Goal: Transaction & Acquisition: Purchase product/service

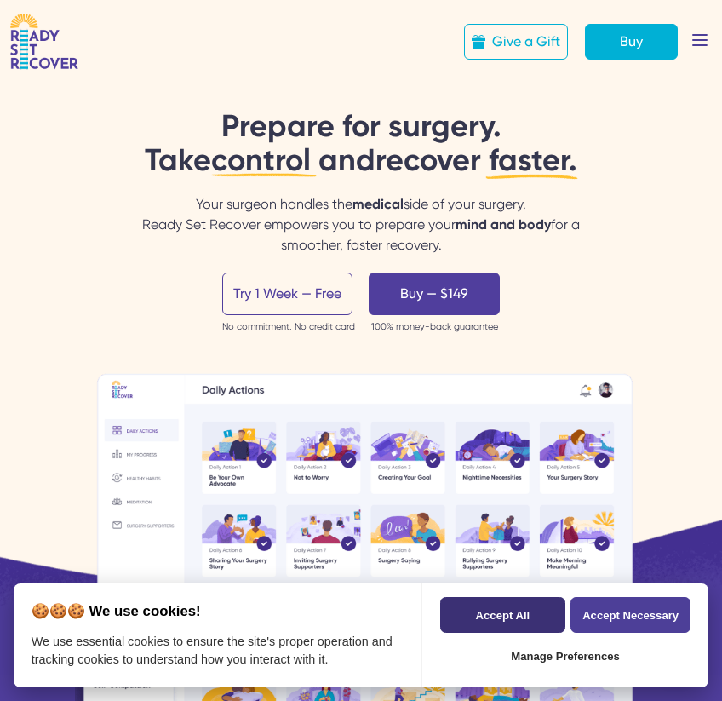
click at [521, 621] on button "Accept All" at bounding box center [502, 615] width 125 height 36
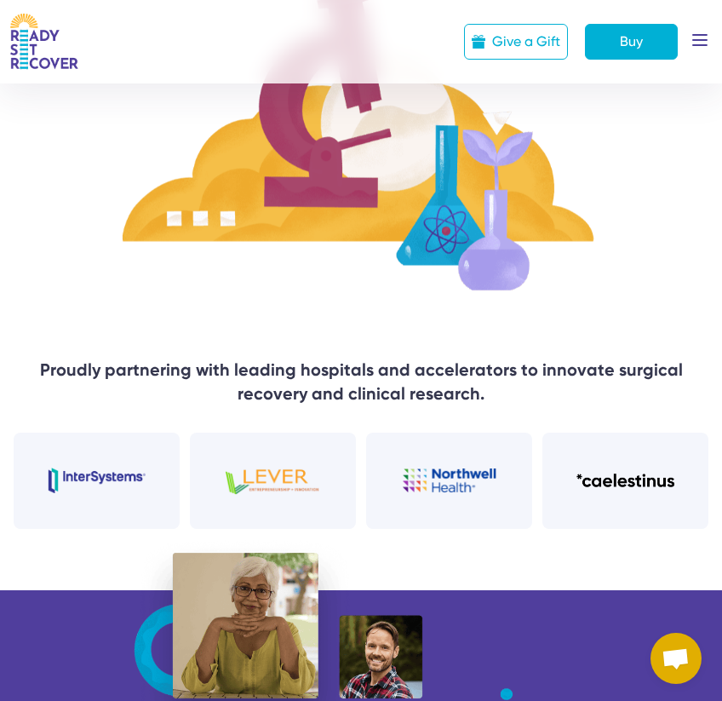
scroll to position [4444, 0]
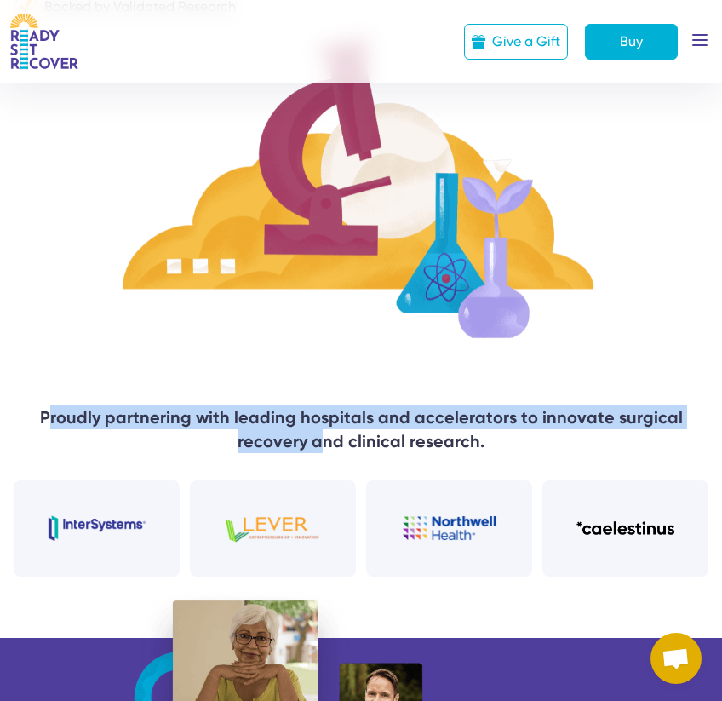
drag, startPoint x: 218, startPoint y: 397, endPoint x: 315, endPoint y: 441, distance: 106.7
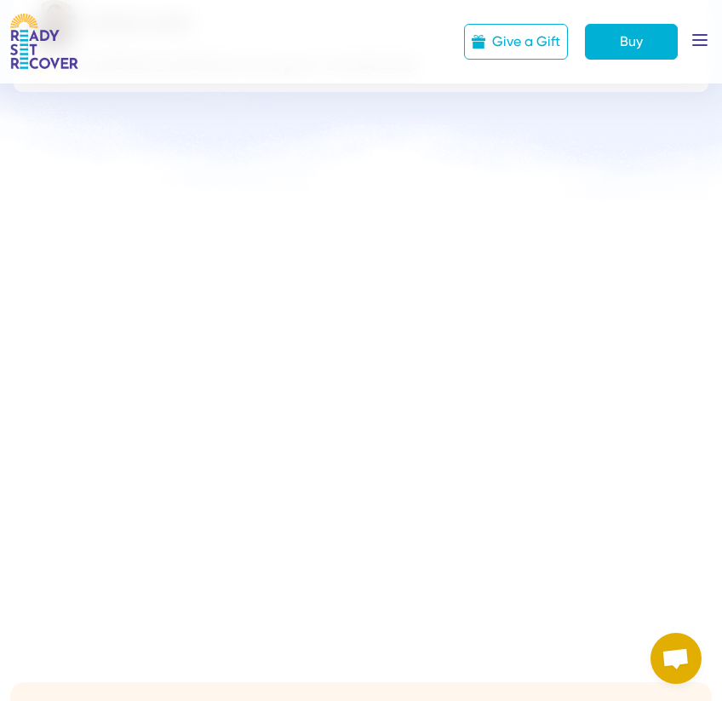
scroll to position [7103, 0]
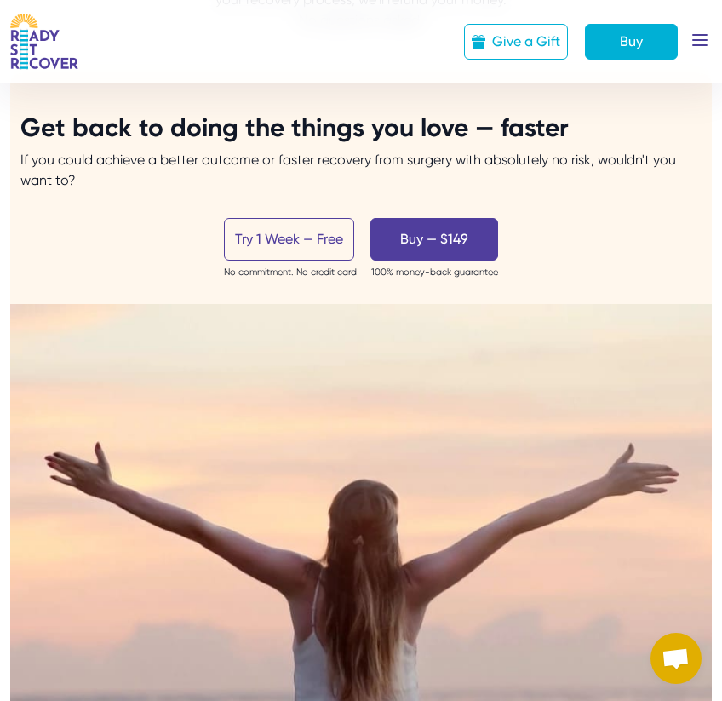
click at [706, 44] on icon at bounding box center [699, 39] width 37 height 37
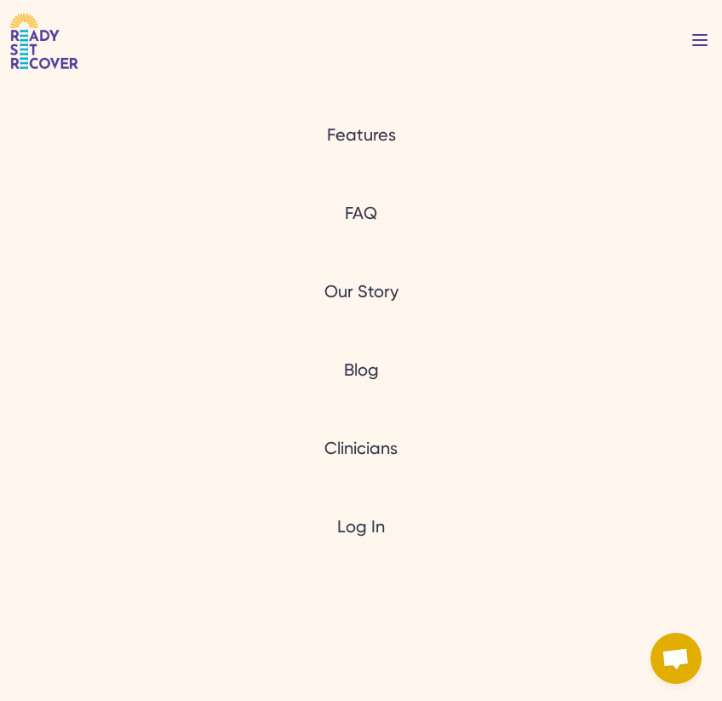
click at [698, 62] on div "Give a Gift Buy Features FAQ Our Story Blog Clinicians Log In" at bounding box center [361, 42] width 722 height 56
click at [708, 42] on icon at bounding box center [699, 39] width 37 height 37
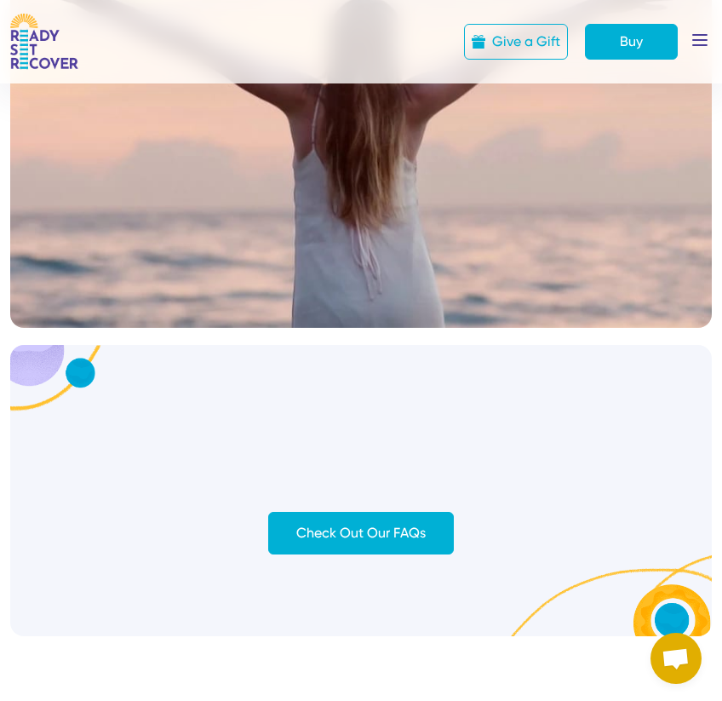
scroll to position [8060, 0]
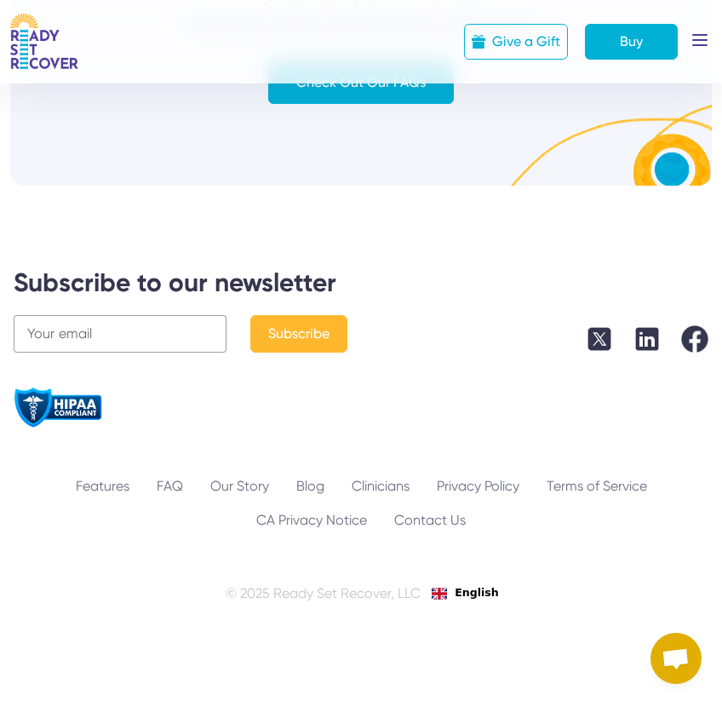
click at [653, 327] on img at bounding box center [646, 338] width 27 height 27
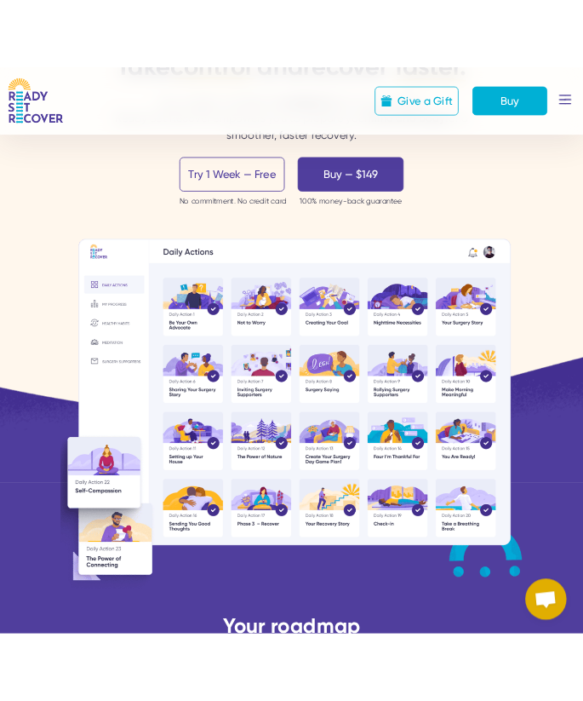
scroll to position [159, 0]
